Goal: Task Accomplishment & Management: Manage account settings

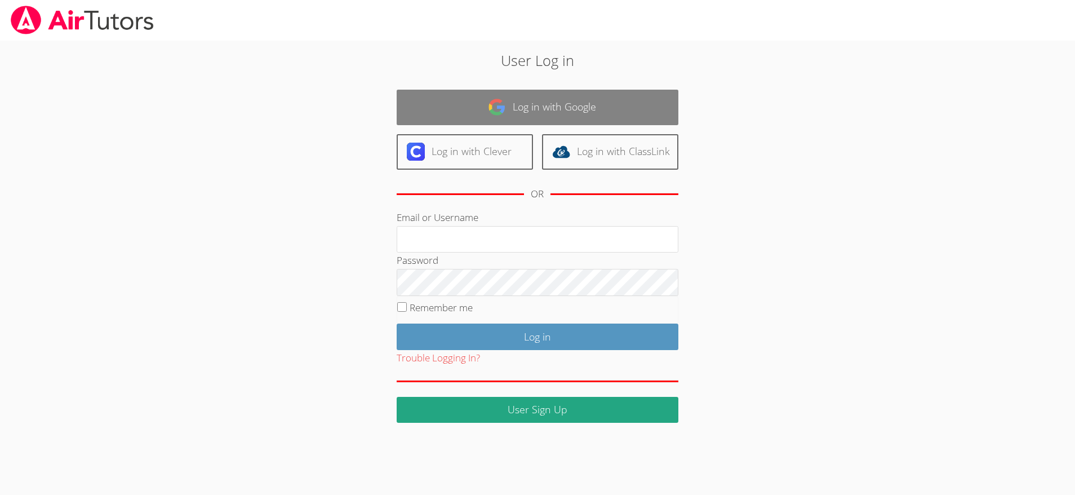
click at [472, 107] on link "Log in with Google" at bounding box center [538, 108] width 282 height 36
click at [554, 110] on link "Log in with Google" at bounding box center [538, 108] width 282 height 36
